Goal: Task Accomplishment & Management: Manage account settings

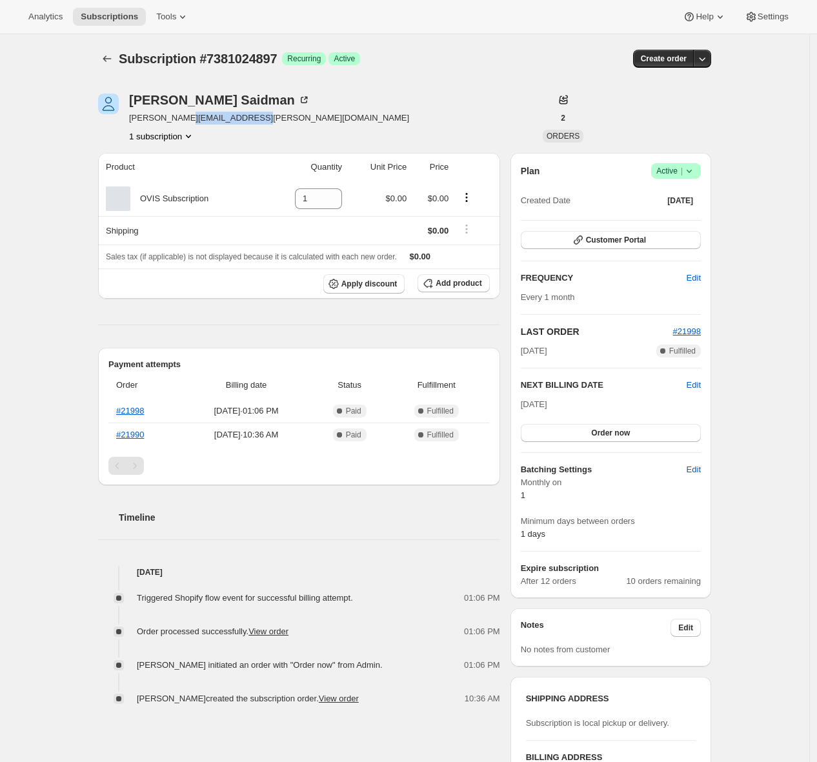
drag, startPoint x: 265, startPoint y: 119, endPoint x: 194, endPoint y: 121, distance: 70.4
click at [194, 121] on div "Sam Saidman sam.saidman@renewdigital.com 1 subscription" at bounding box center [312, 118] width 429 height 49
copy span "renewdigital.com"
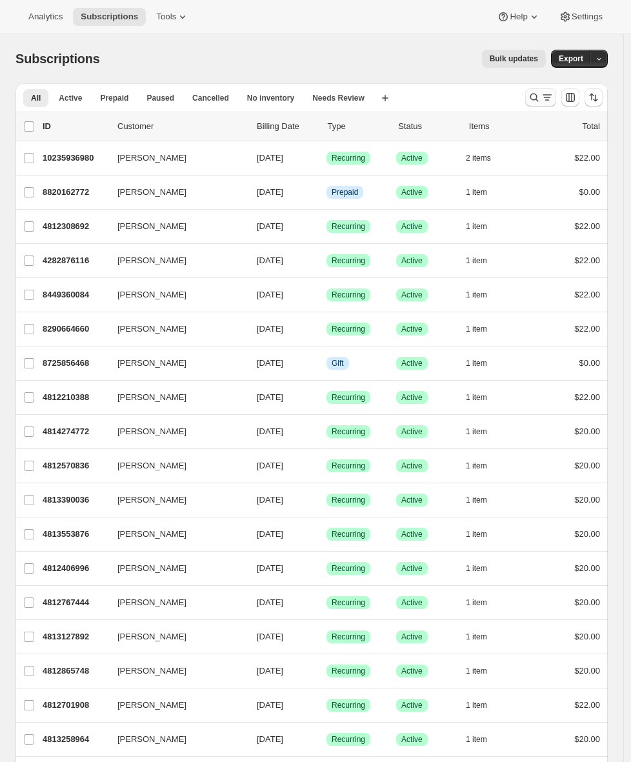
click at [541, 93] on icon "Search and filter results" at bounding box center [534, 97] width 13 height 13
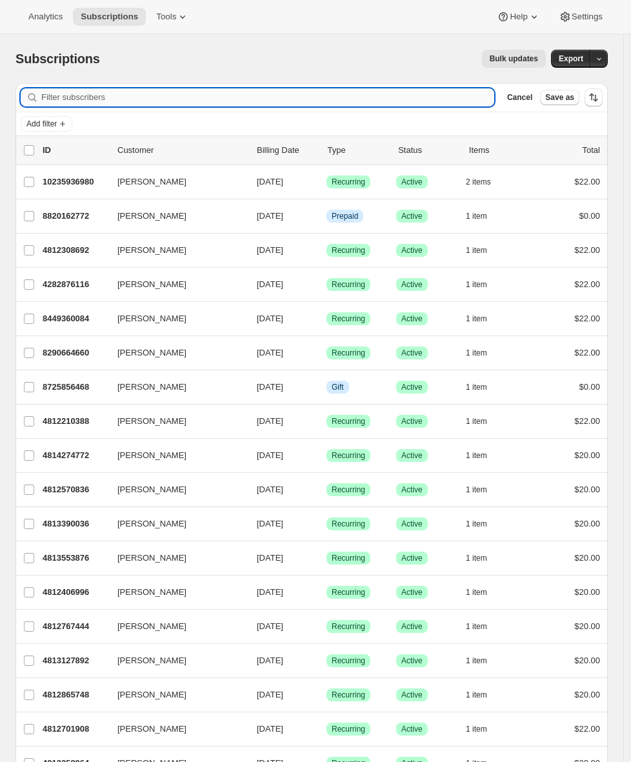
click at [250, 101] on input "Filter subscribers" at bounding box center [267, 97] width 453 height 18
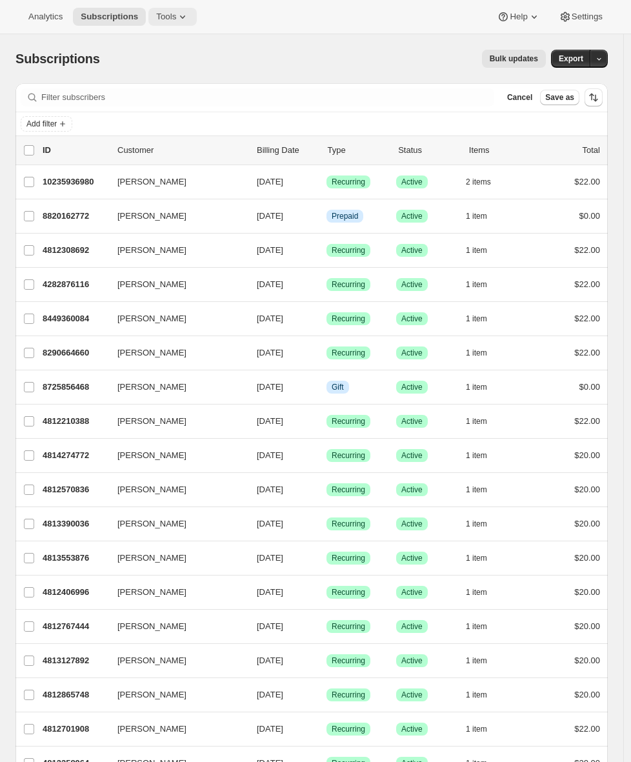
click at [185, 8] on button "Tools" at bounding box center [172, 17] width 48 height 18
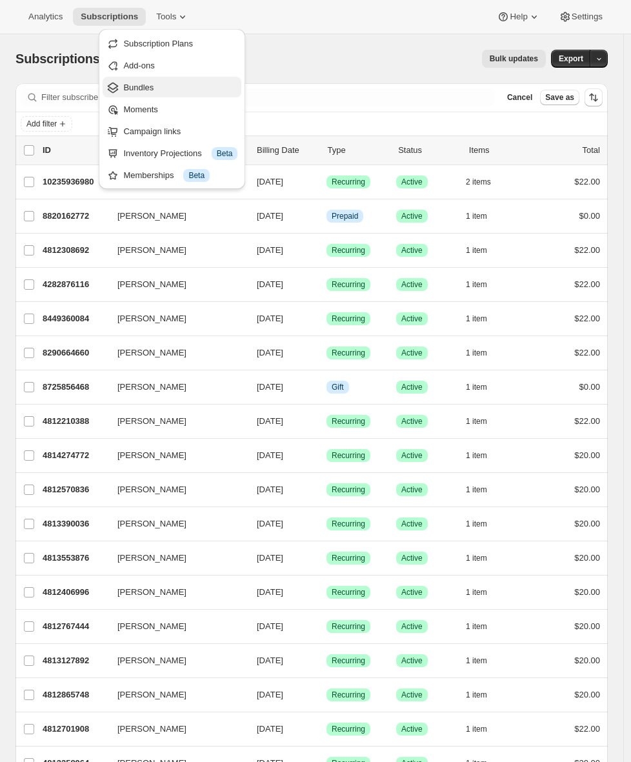
click at [175, 90] on span "Bundles" at bounding box center [180, 87] width 114 height 13
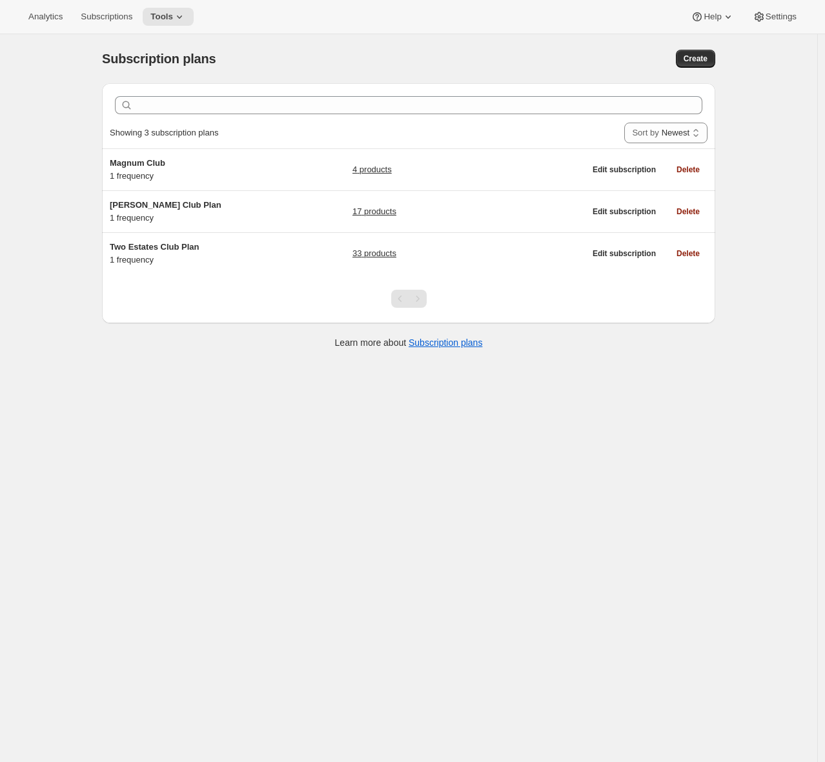
click at [33, 198] on div "Subscription plans. This page is ready Subscription plans Create Clear Showing …" at bounding box center [408, 415] width 817 height 762
click at [776, 19] on span "Settings" at bounding box center [780, 17] width 31 height 10
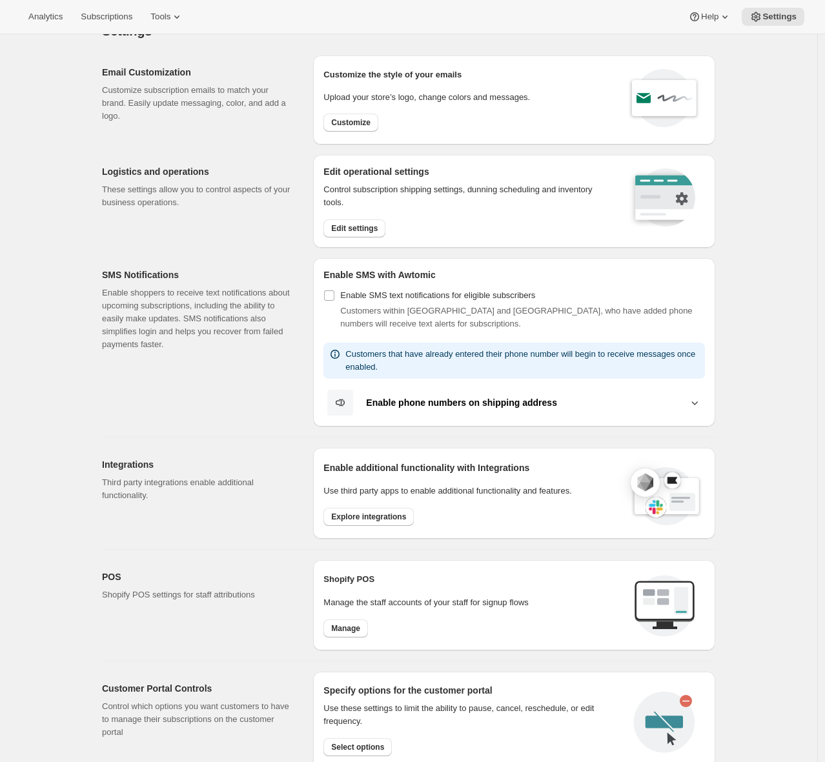
scroll to position [183, 0]
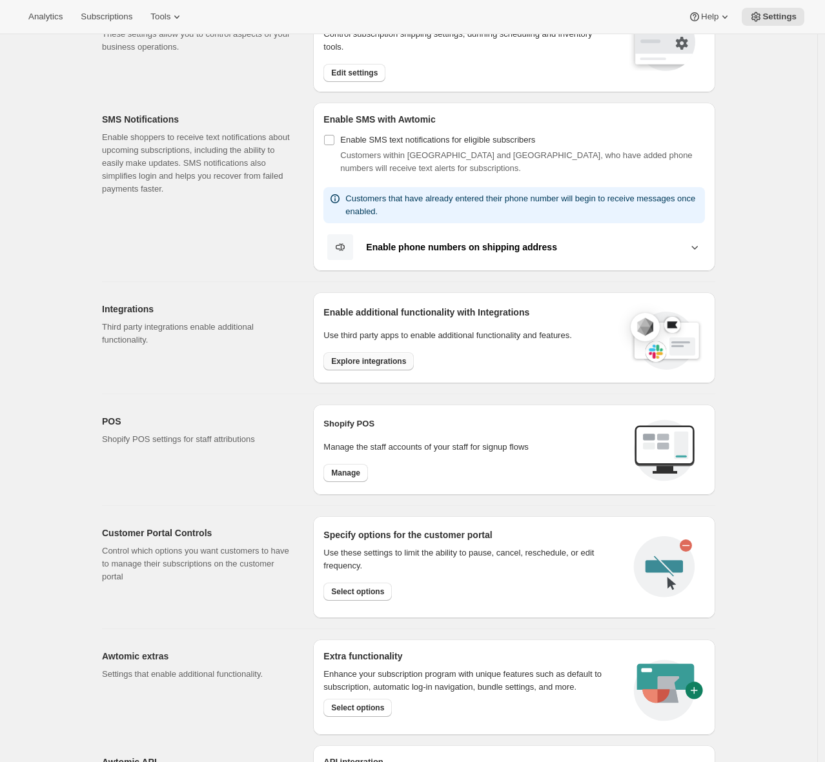
click at [363, 368] on button "Explore integrations" at bounding box center [368, 361] width 90 height 18
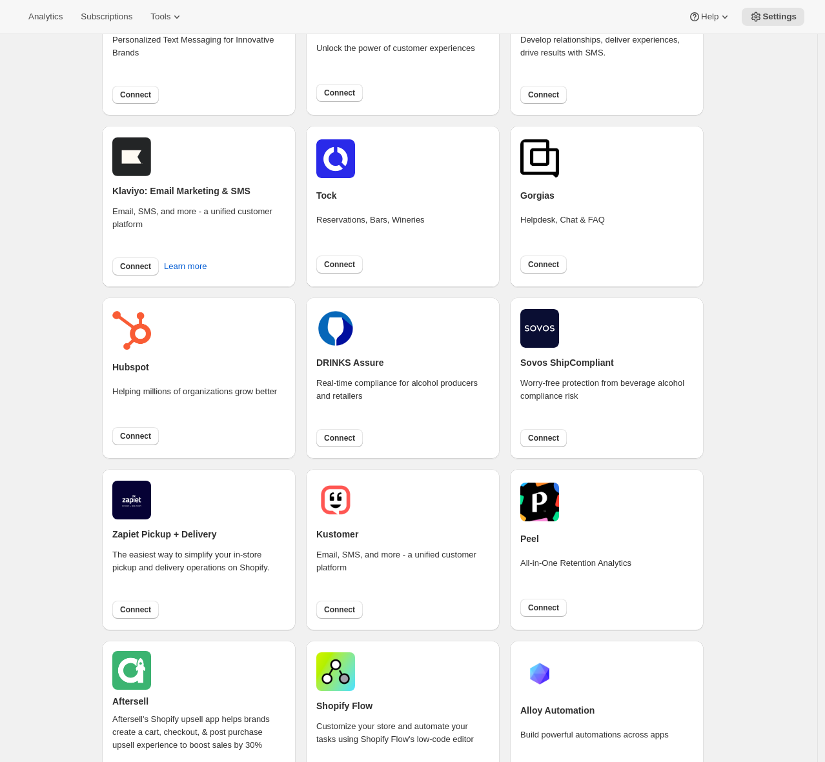
scroll to position [224, 0]
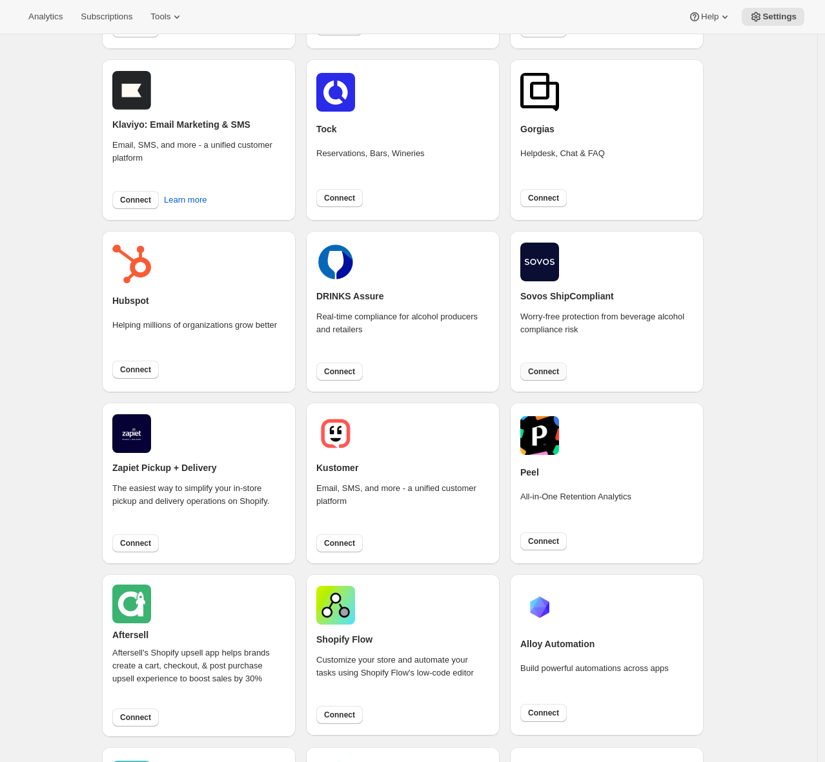
click at [548, 376] on span "Connect" at bounding box center [543, 371] width 31 height 10
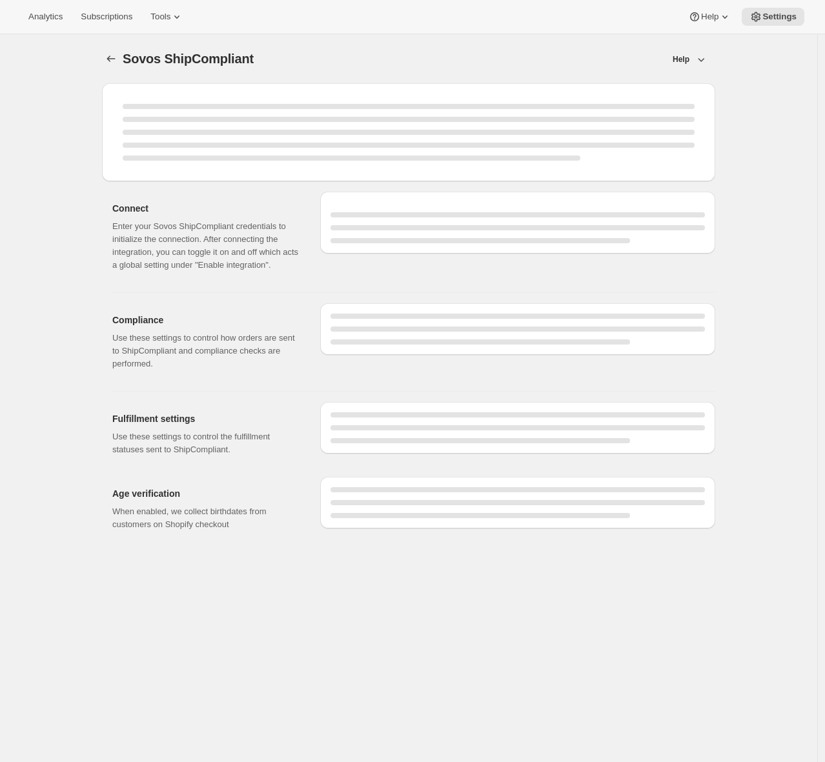
select select "WineShipping"
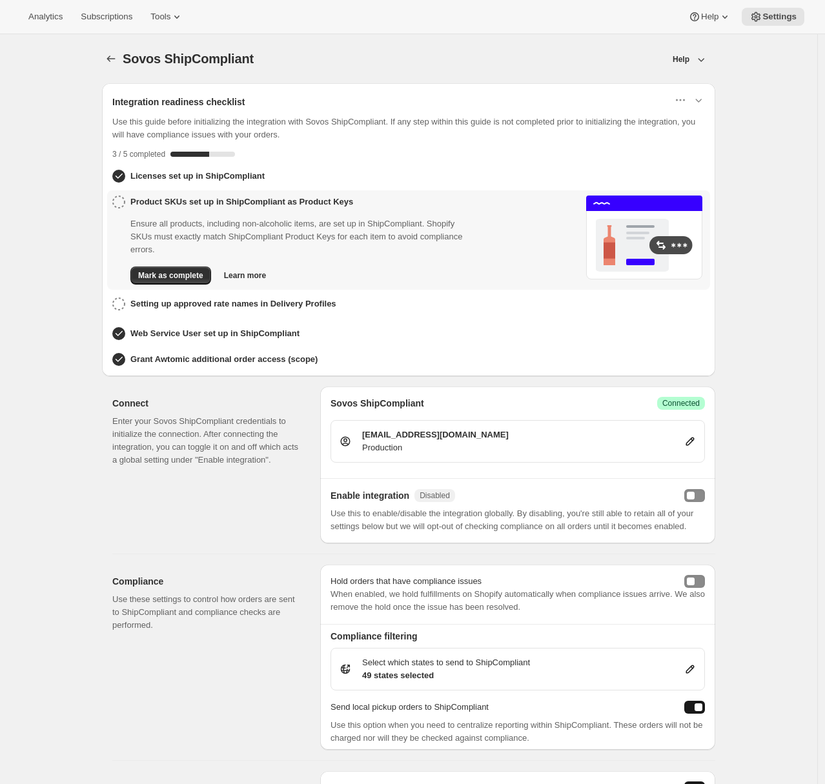
click at [75, 334] on div "Sovos ShipCompliant. This page is ready Sovos ShipCompliant Help Integration re…" at bounding box center [408, 770] width 817 height 1473
click at [141, 304] on h3 "Setting up approved rate names in Delivery Profiles" at bounding box center [233, 303] width 206 height 13
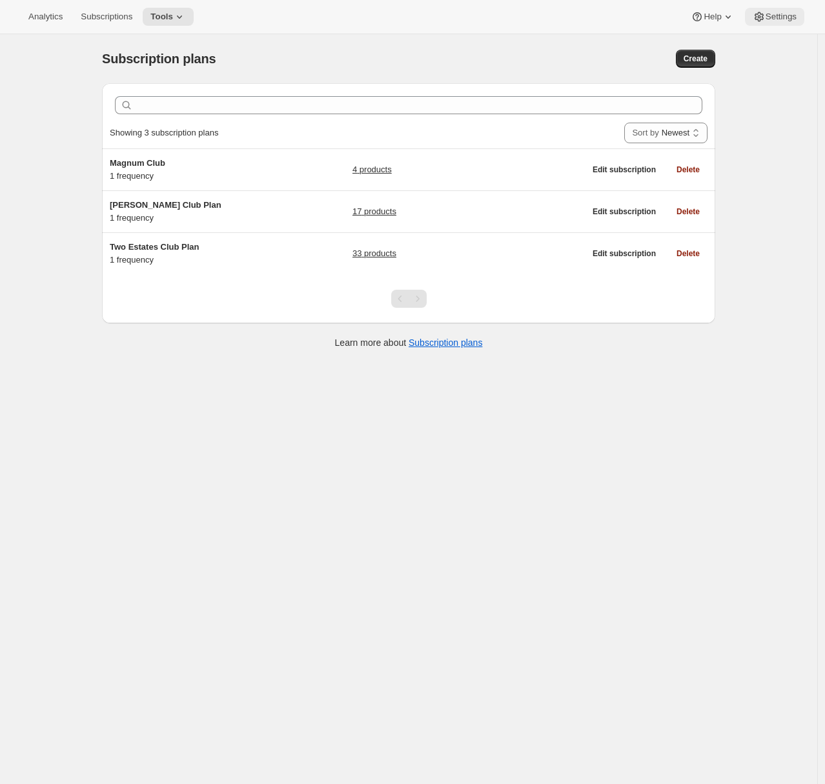
click at [777, 19] on span "Settings" at bounding box center [780, 17] width 31 height 10
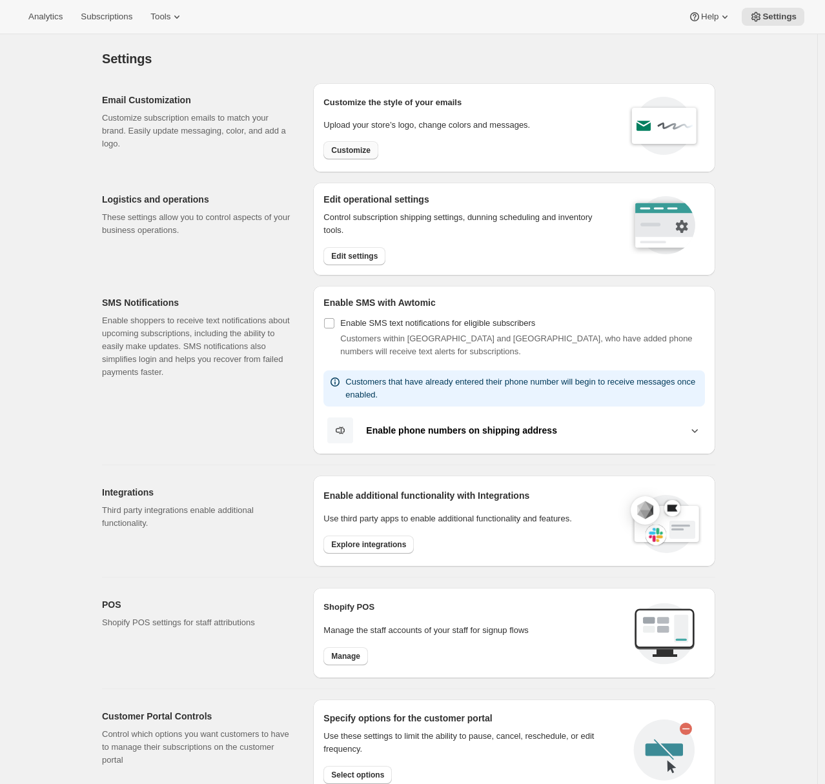
click at [354, 145] on span "Customize" at bounding box center [350, 150] width 39 height 10
select select "subscriptionMessage"
select select "5"
select select "15"
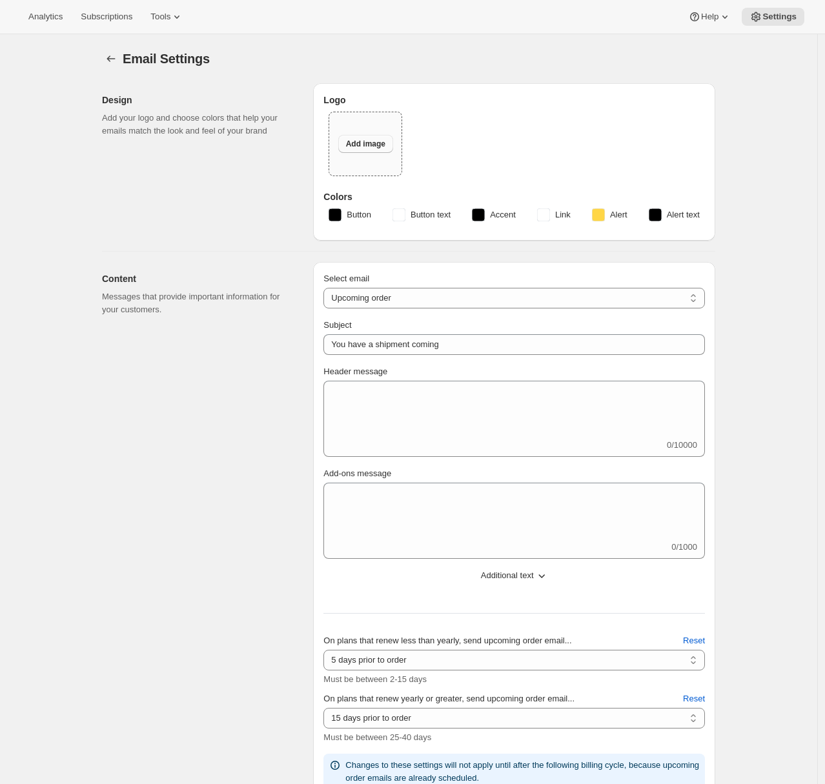
type input "Two Estates"
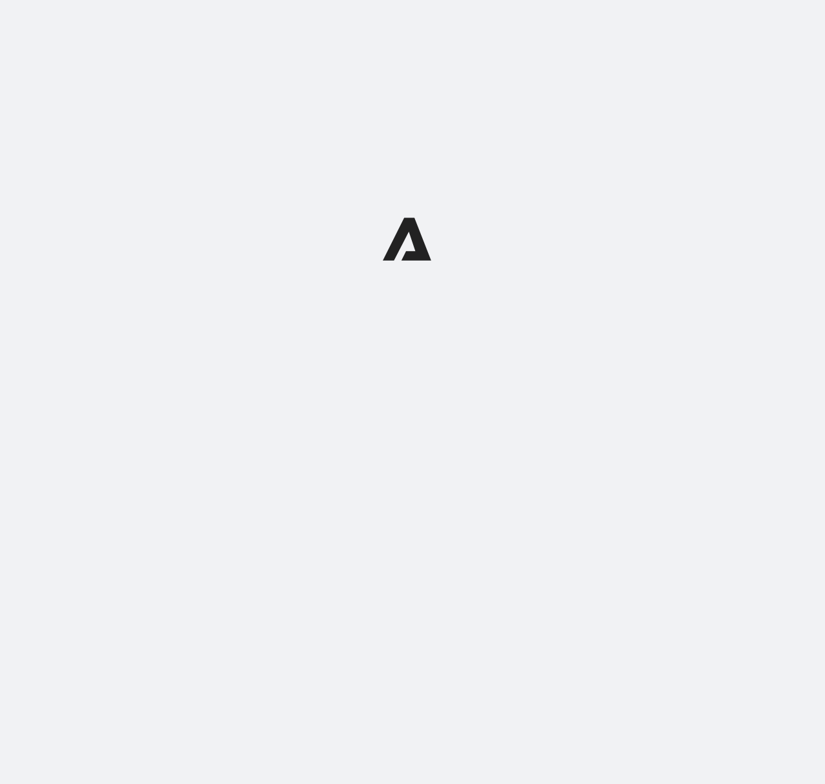
select select "subscriptionMessage"
select select "5"
select select "15"
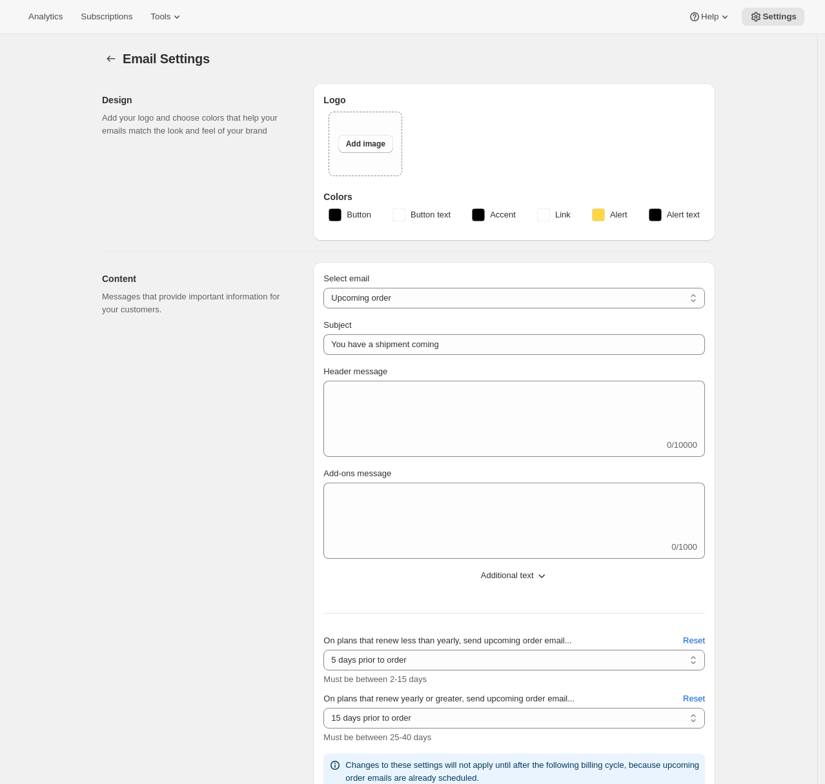
type input "Two Estates"
select select "subscriptionMessage"
select select "5"
select select "15"
type input "Two Estates"
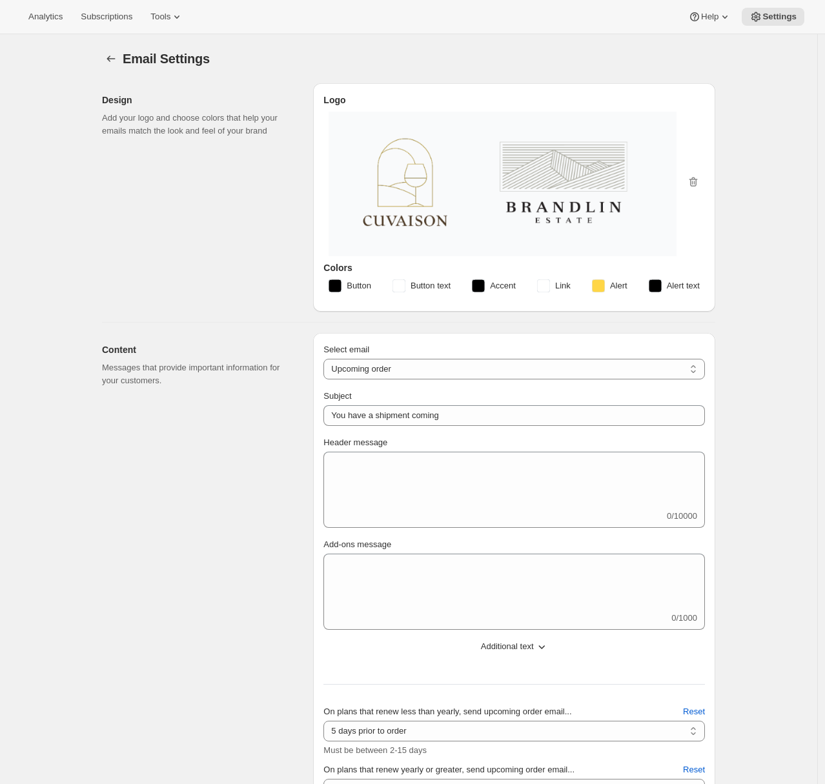
click at [181, 26] on div "Analytics Subscriptions Tools Help Settings" at bounding box center [412, 17] width 825 height 34
click at [178, 17] on icon at bounding box center [176, 16] width 13 height 13
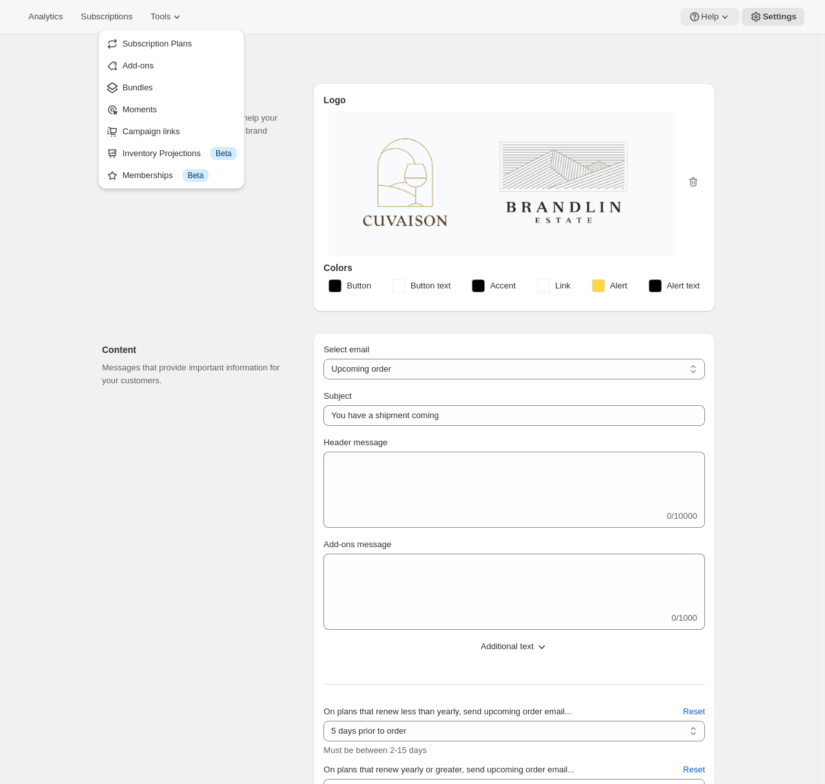
click at [718, 14] on icon at bounding box center [724, 16] width 13 height 13
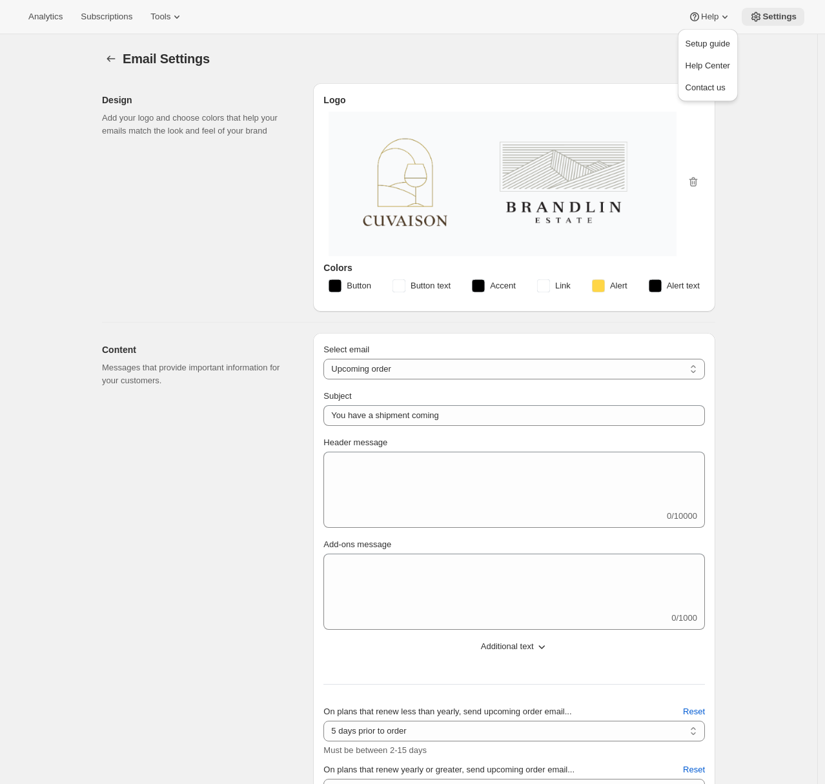
click at [768, 15] on span "Settings" at bounding box center [779, 17] width 34 height 10
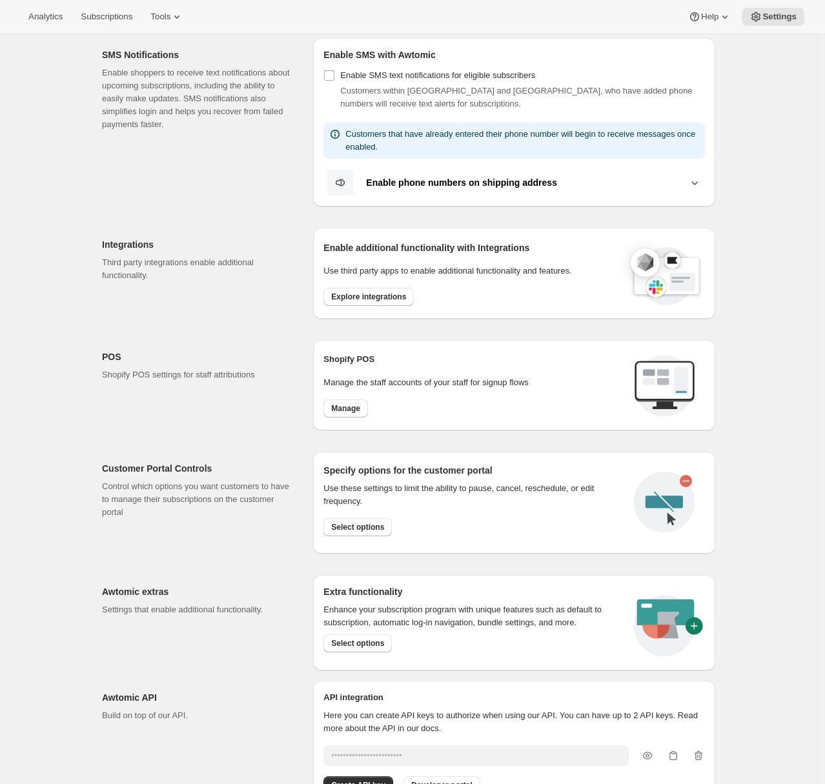
scroll to position [145, 0]
